Goal: Use online tool/utility: Utilize a website feature to perform a specific function

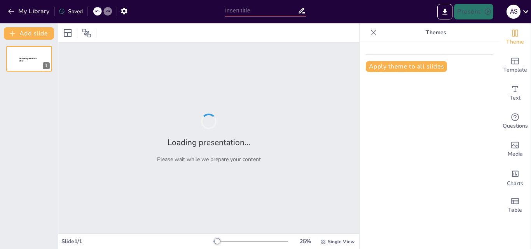
type input "Orientaciones Pedagógicas para Docentes en la Enseñanza de Reportes Científicos"
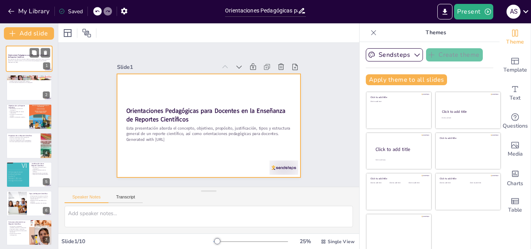
click at [23, 67] on div at bounding box center [29, 59] width 47 height 26
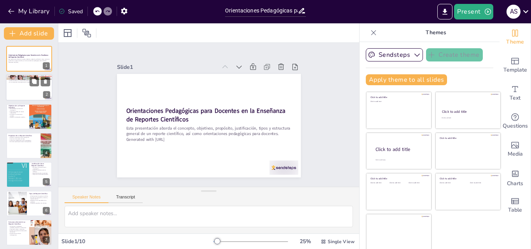
click at [20, 86] on div at bounding box center [29, 88] width 47 height 26
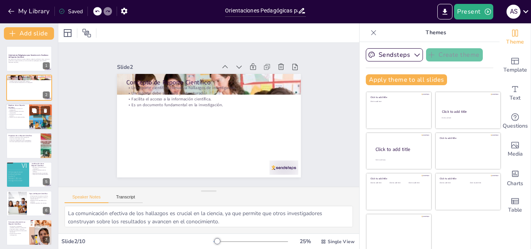
click at [19, 121] on div at bounding box center [29, 116] width 47 height 26
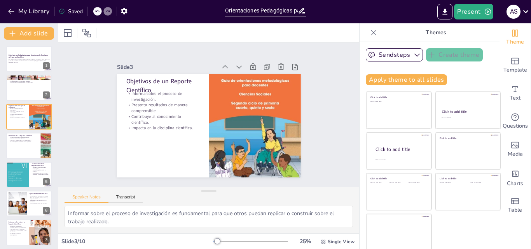
click at [370, 35] on icon at bounding box center [374, 33] width 8 height 8
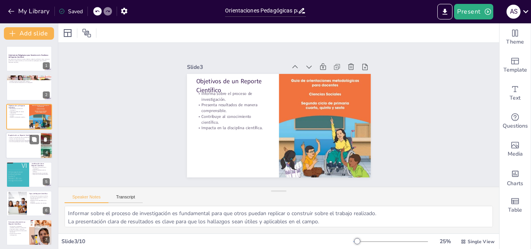
click at [27, 139] on p "Fomenta el intercambio de ideas." at bounding box center [23, 139] width 30 height 2
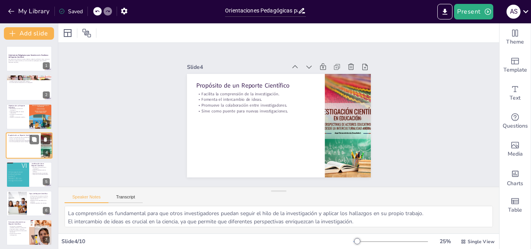
scroll to position [1, 0]
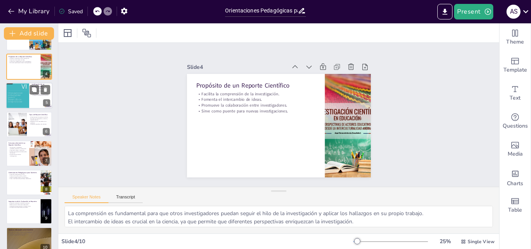
click at [34, 99] on div at bounding box center [29, 95] width 47 height 26
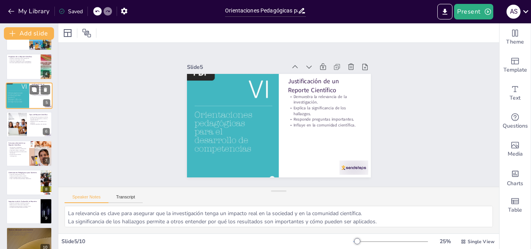
scroll to position [30, 0]
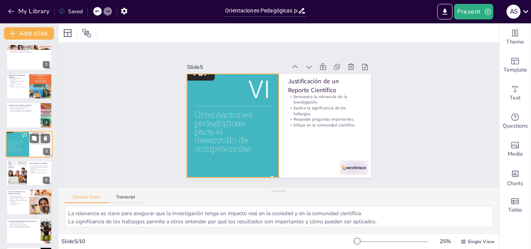
click at [21, 147] on div at bounding box center [17, 144] width 23 height 31
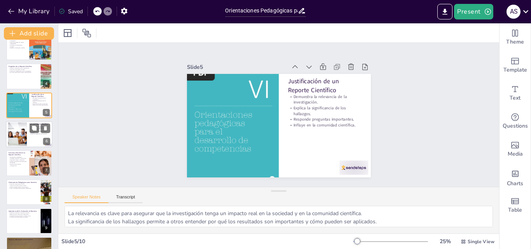
click at [26, 137] on div at bounding box center [17, 135] width 35 height 24
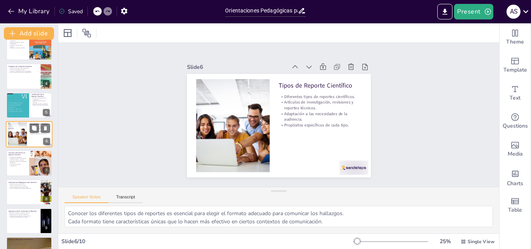
scroll to position [59, 0]
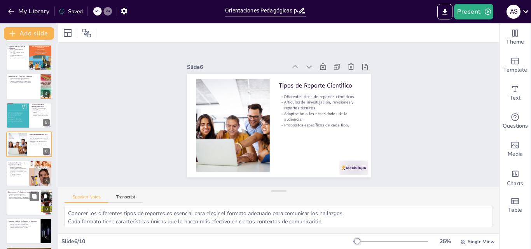
click at [23, 170] on div "Introducción, metodología, resultados, discusión y conclusiones. Presentación l…" at bounding box center [18, 171] width 18 height 10
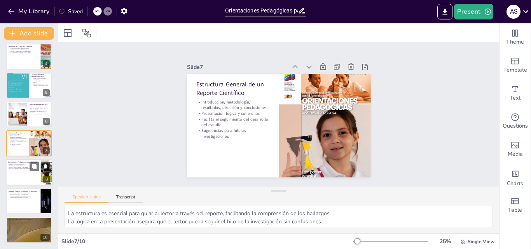
scroll to position [89, 0]
click at [24, 197] on p "Cumplimiento de estándares de calidad." at bounding box center [23, 197] width 30 height 2
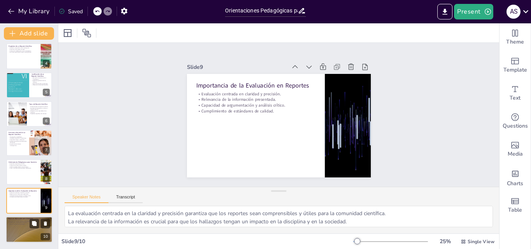
click at [21, 222] on p "Plataformas de colaboración en línea." at bounding box center [29, 223] width 42 height 2
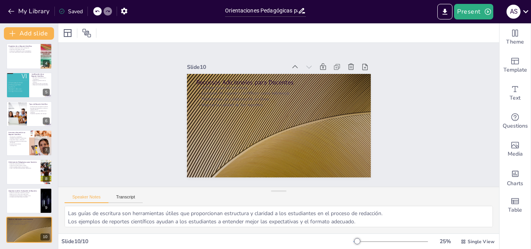
click at [362, 242] on div at bounding box center [391, 241] width 75 height 6
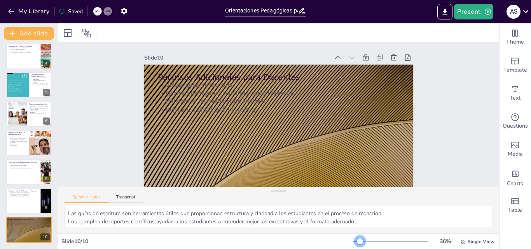
click at [355, 240] on div at bounding box center [391, 241] width 75 height 6
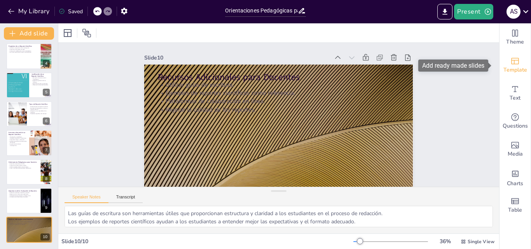
click at [509, 69] on span "Template" at bounding box center [516, 70] width 24 height 9
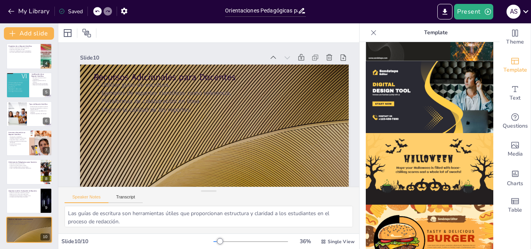
scroll to position [781, 0]
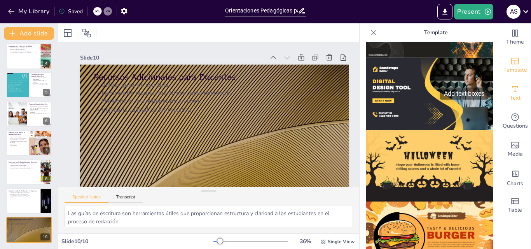
click at [510, 96] on span "Text" at bounding box center [515, 98] width 11 height 9
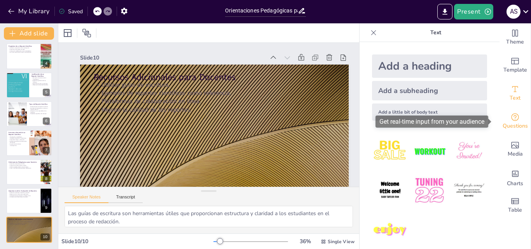
click at [511, 119] on icon "Get real-time input from your audience" at bounding box center [515, 116] width 9 height 9
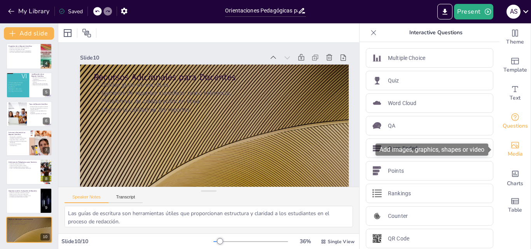
click at [508, 150] on span "Media" at bounding box center [515, 154] width 15 height 9
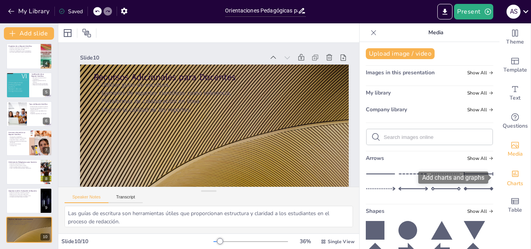
click at [512, 177] on icon "Add charts and graphs" at bounding box center [515, 174] width 7 height 6
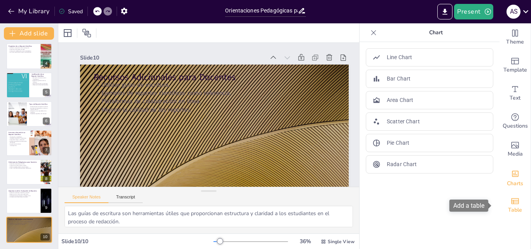
click at [514, 204] on icon "Add a table" at bounding box center [515, 200] width 9 height 9
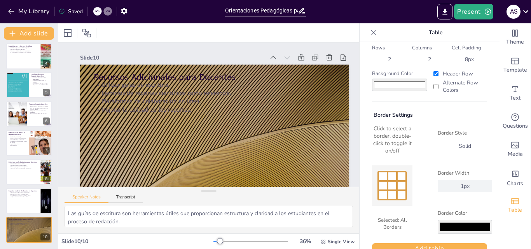
scroll to position [41, 0]
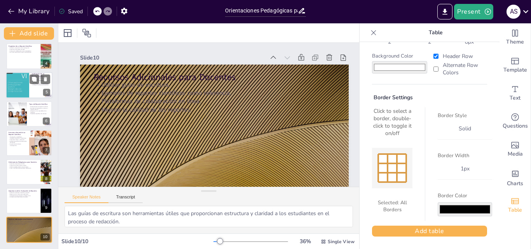
click at [43, 95] on div "5" at bounding box center [46, 92] width 7 height 7
type textarea "La relevancia es clave para asegurar que la investigación tenga un impacto real…"
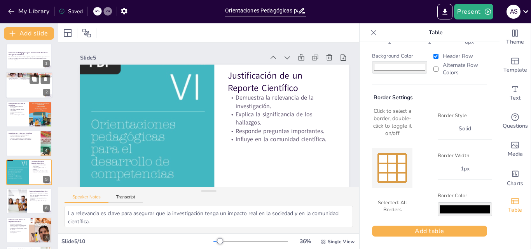
scroll to position [0, 0]
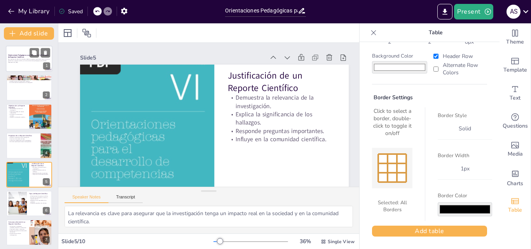
click at [38, 72] on div "Orientaciones Pedagógicas para Docentes en la Enseñanza de Reportes Científicos…" at bounding box center [29, 59] width 47 height 26
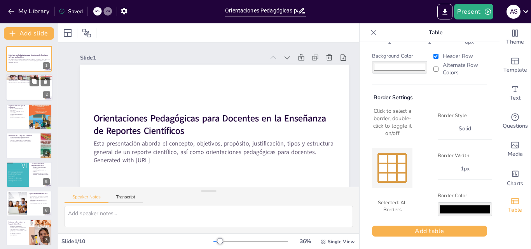
click at [33, 93] on div at bounding box center [29, 88] width 47 height 26
type textarea "La comunicación efectiva de los hallazgos es crucial en la ciencia, ya que perm…"
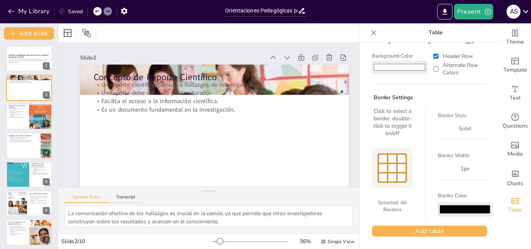
click at [171, 98] on p "Facilita el acceso a la información científica." at bounding box center [215, 101] width 242 height 9
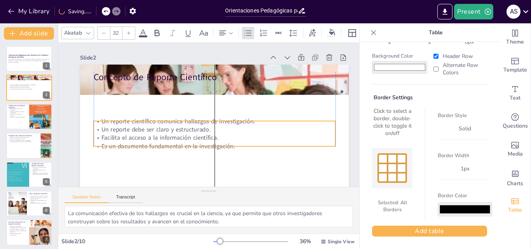
drag, startPoint x: 171, startPoint y: 106, endPoint x: 170, endPoint y: 147, distance: 40.9
click at [170, 147] on div "Un reporte científico comunica hallazgos de investigación. Un reporte debe ser …" at bounding box center [213, 134] width 244 height 59
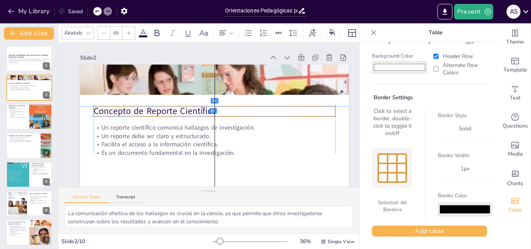
drag, startPoint x: 172, startPoint y: 74, endPoint x: 168, endPoint y: 107, distance: 32.8
click at [168, 107] on p "Concepto de Reporte Científico" at bounding box center [215, 112] width 242 height 38
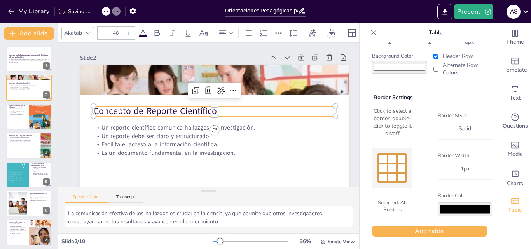
click at [232, 53] on div "Slide 2" at bounding box center [220, 58] width 268 height 39
click at [263, 135] on p "Un reporte debe ser claro y estructurado." at bounding box center [215, 136] width 242 height 9
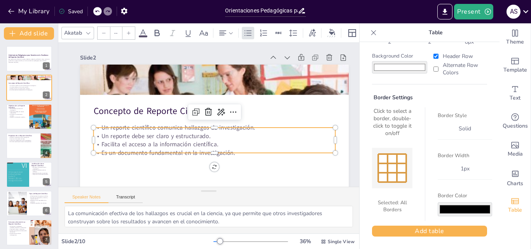
type input "32"
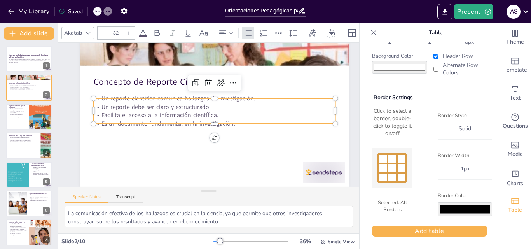
scroll to position [35, 0]
click at [26, 113] on p "Presenta resultados de manera comprensible." at bounding box center [17, 112] width 19 height 3
type textarea "Informar sobre el proceso de investigación es fundamental para que otros puedan…"
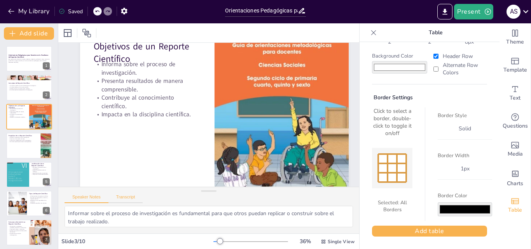
click at [129, 198] on button "Transcript" at bounding box center [126, 198] width 35 height 9
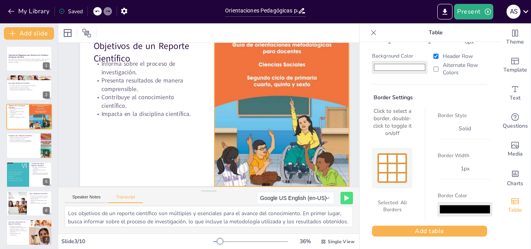
scroll to position [35, 0]
click at [261, 89] on div at bounding box center [282, 118] width 152 height 187
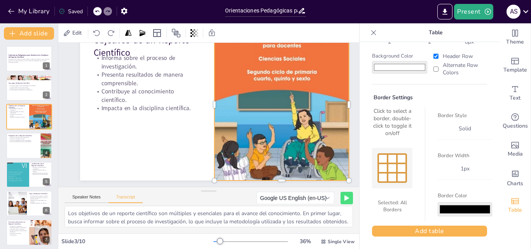
click at [272, 75] on div at bounding box center [276, 142] width 203 height 218
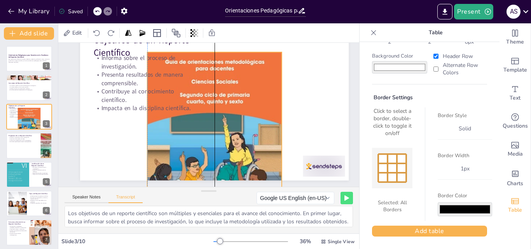
drag, startPoint x: 277, startPoint y: 71, endPoint x: 211, endPoint y: 94, distance: 70.0
click at [211, 94] on div at bounding box center [213, 128] width 152 height 187
click at [238, 86] on div at bounding box center [213, 128] width 152 height 187
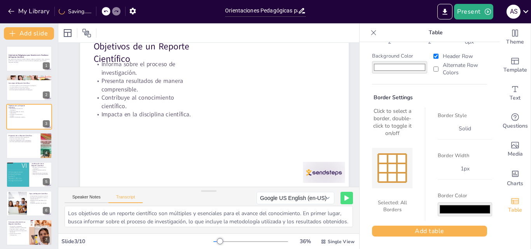
scroll to position [35, 0]
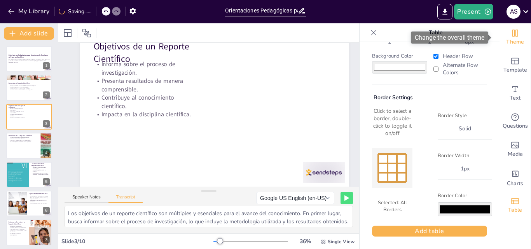
click at [510, 39] on span "Theme" at bounding box center [515, 42] width 18 height 9
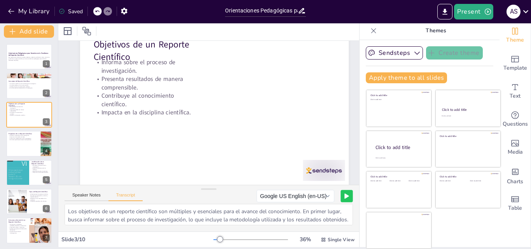
click at [345, 196] on icon at bounding box center [347, 196] width 4 height 5
